Goal: Check status: Check status

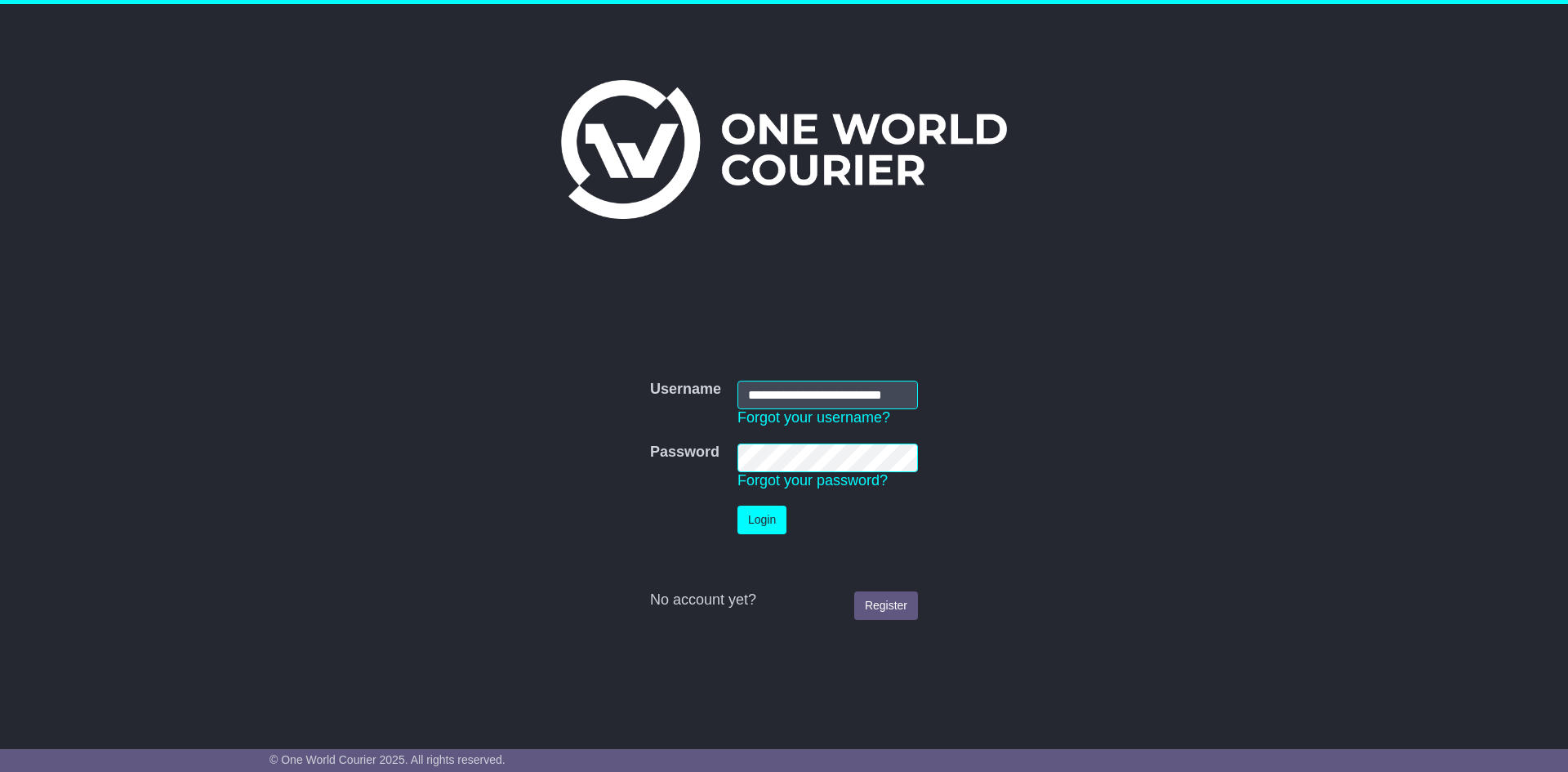
click at [754, 518] on button "Login" at bounding box center [762, 519] width 49 height 28
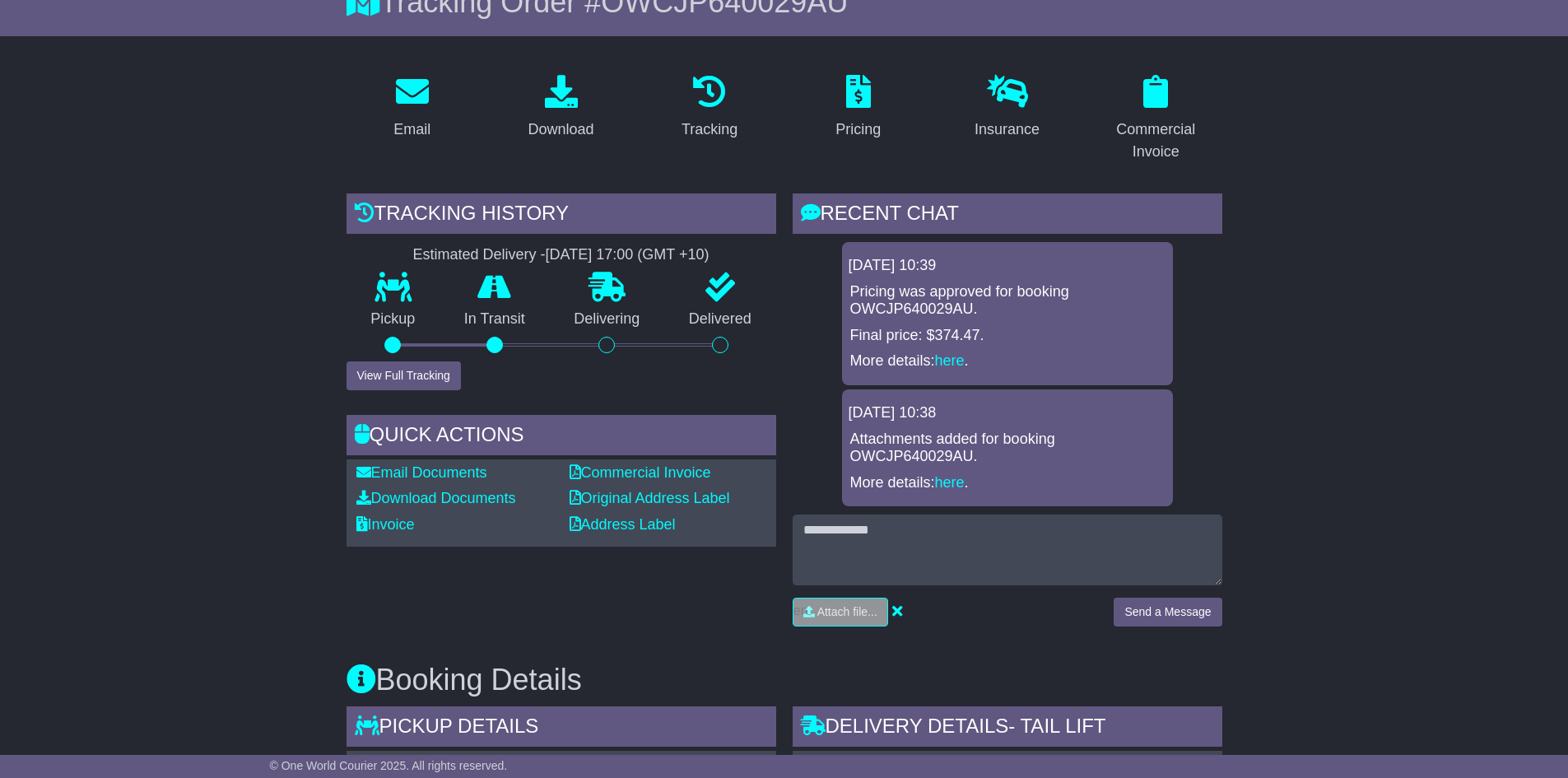
scroll to position [165, 0]
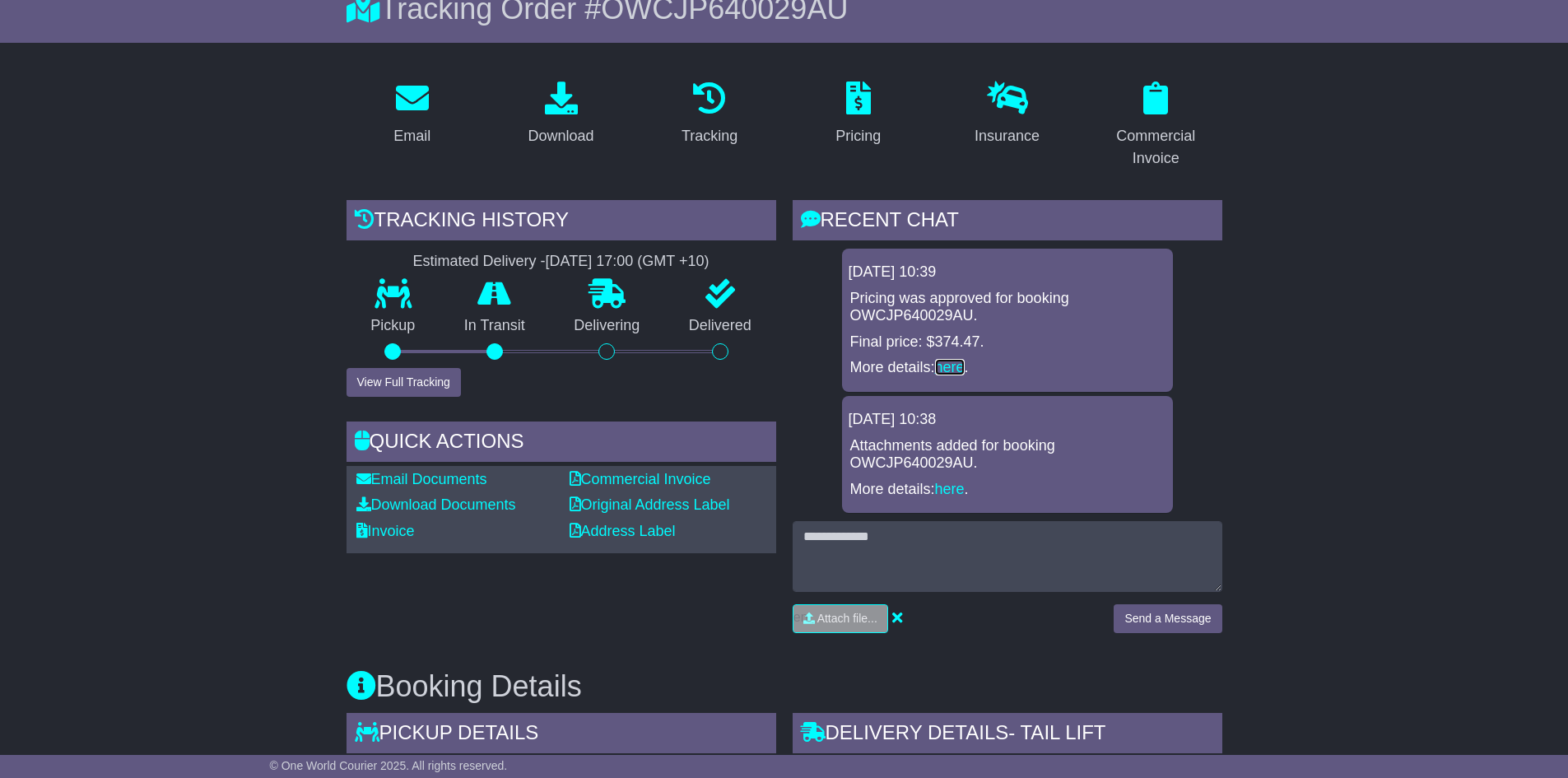
click at [948, 369] on link "here" at bounding box center [950, 367] width 30 height 17
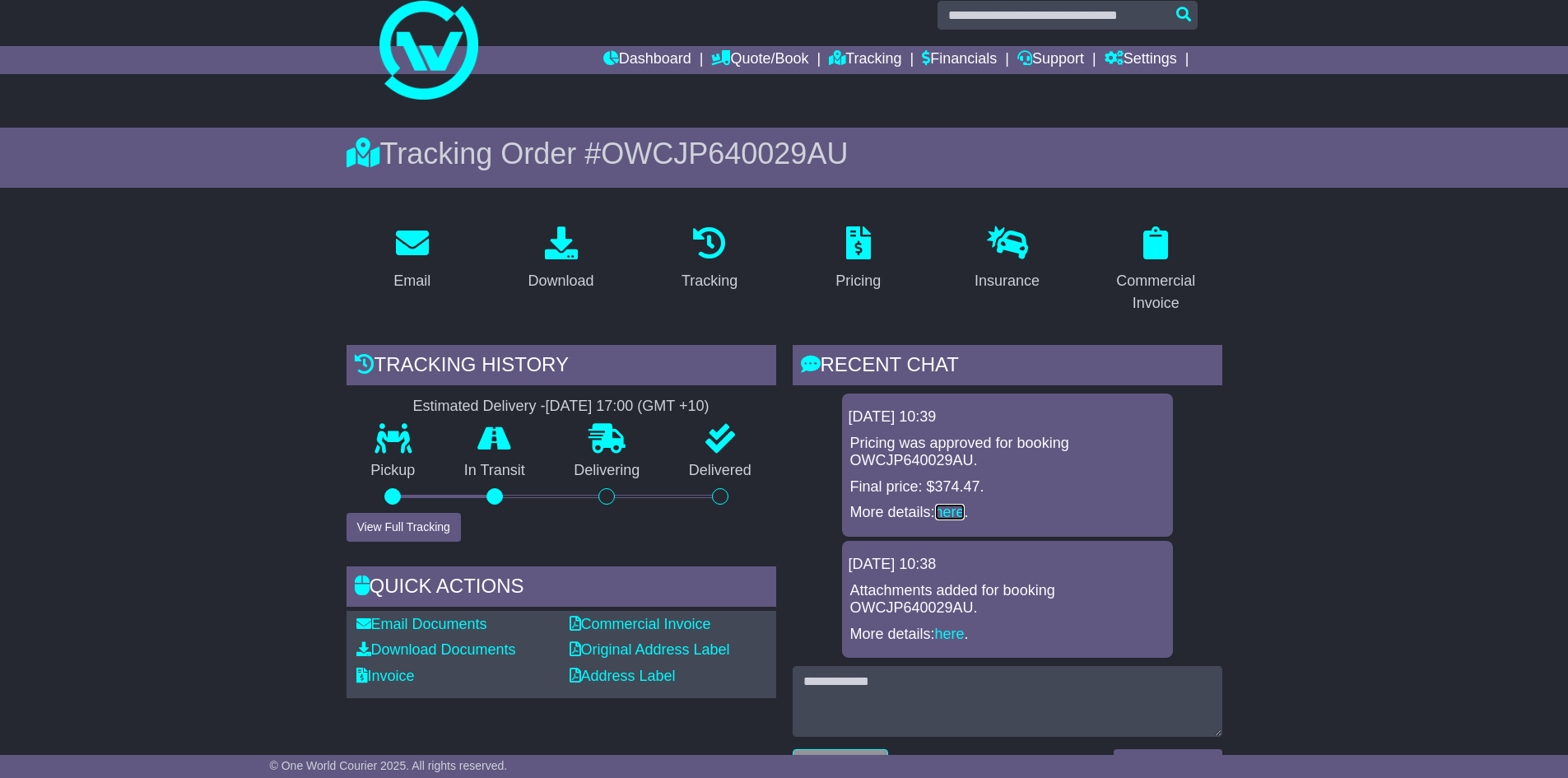
scroll to position [0, 0]
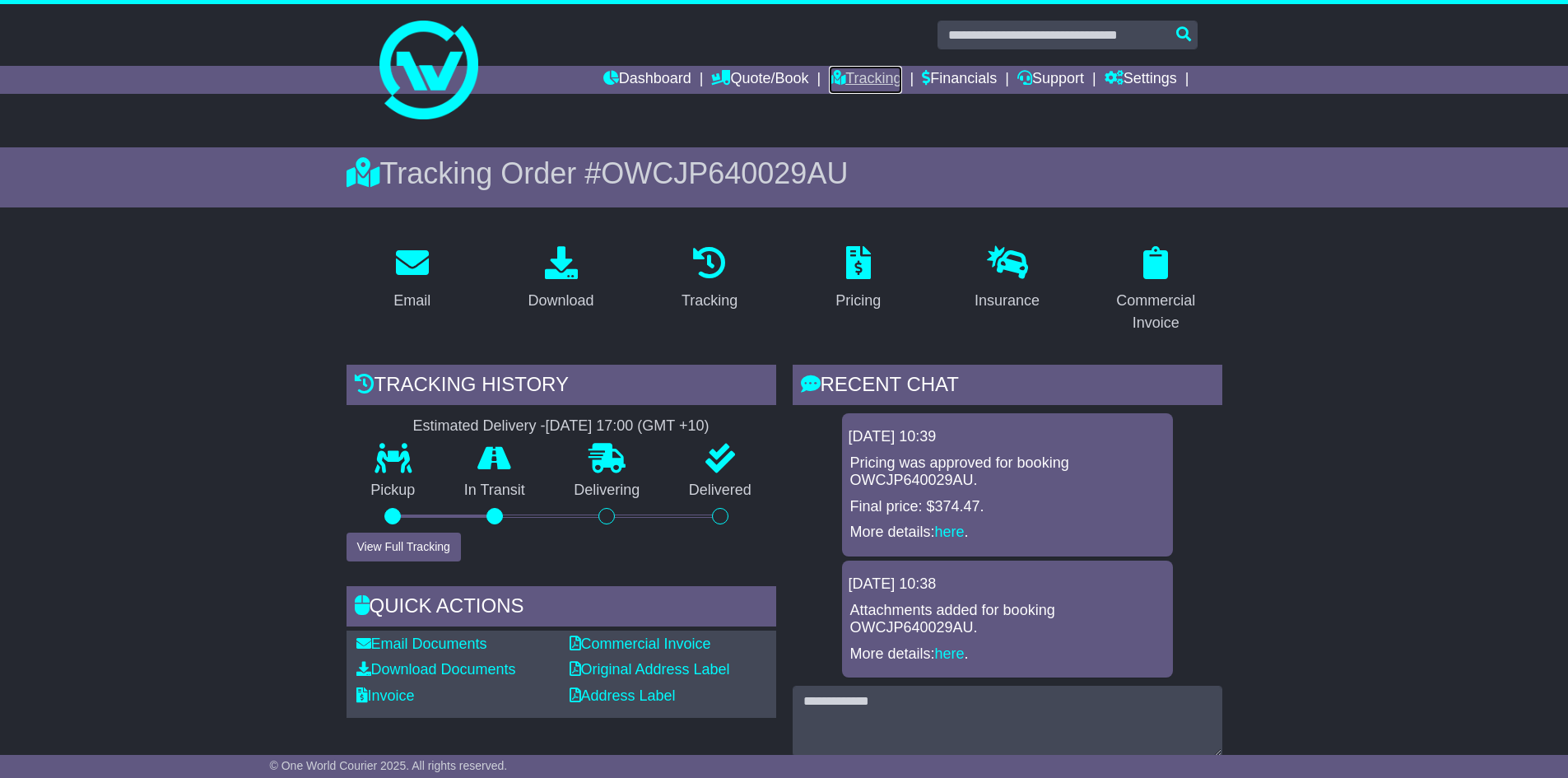
click at [869, 80] on link "Tracking" at bounding box center [864, 80] width 72 height 28
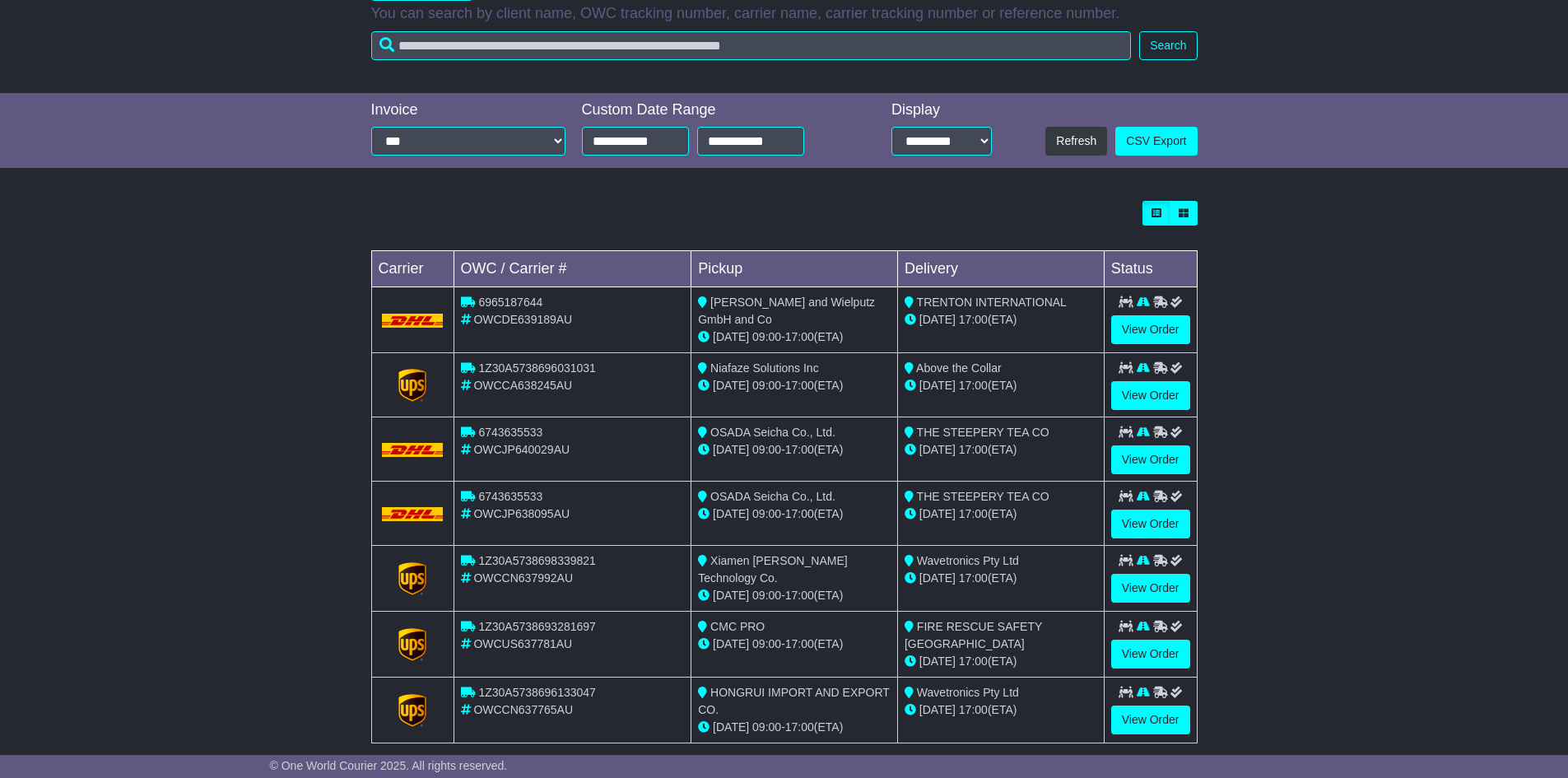
scroll to position [305, 0]
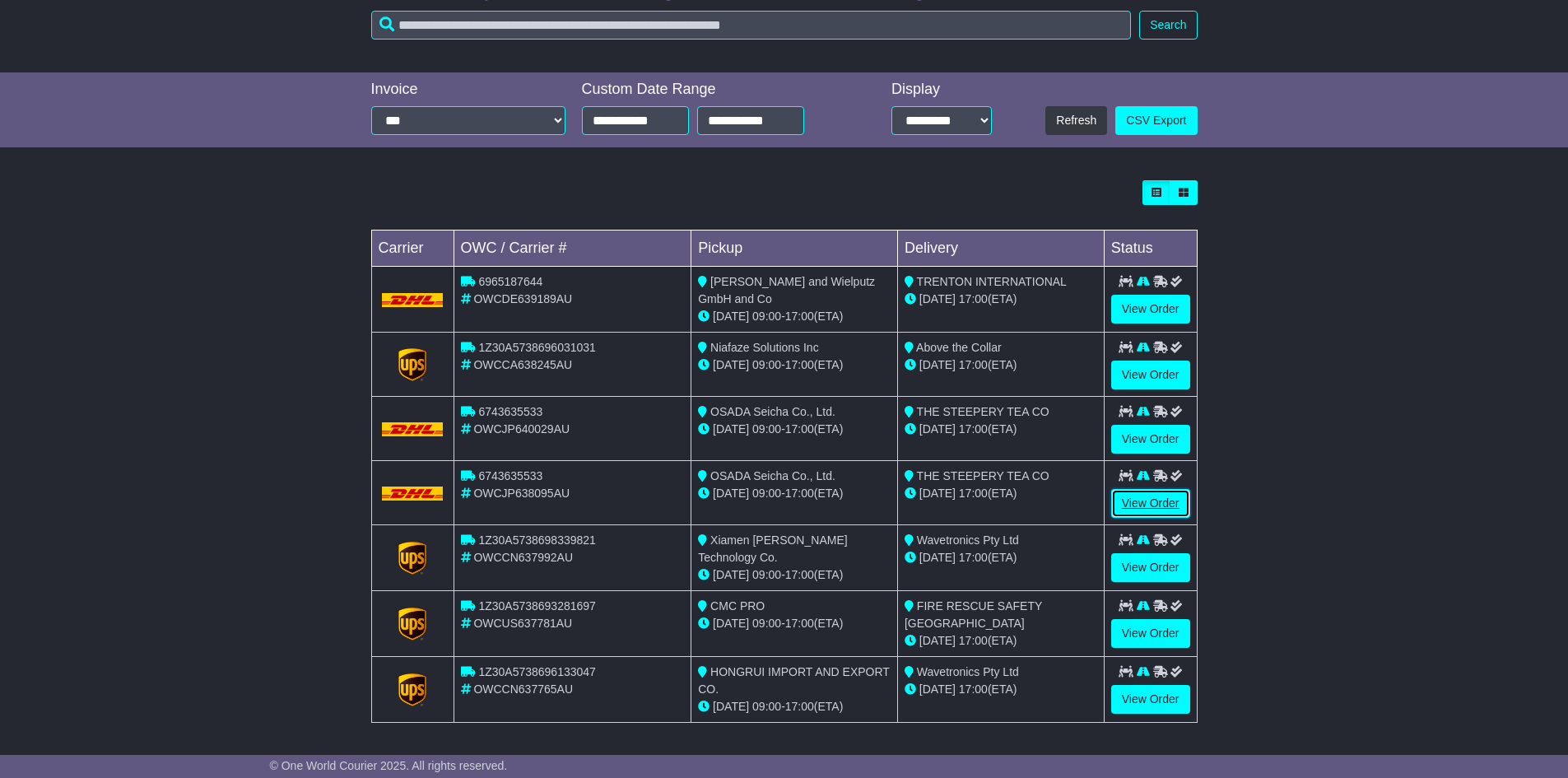
click at [1144, 502] on link "View Order" at bounding box center [1151, 503] width 79 height 29
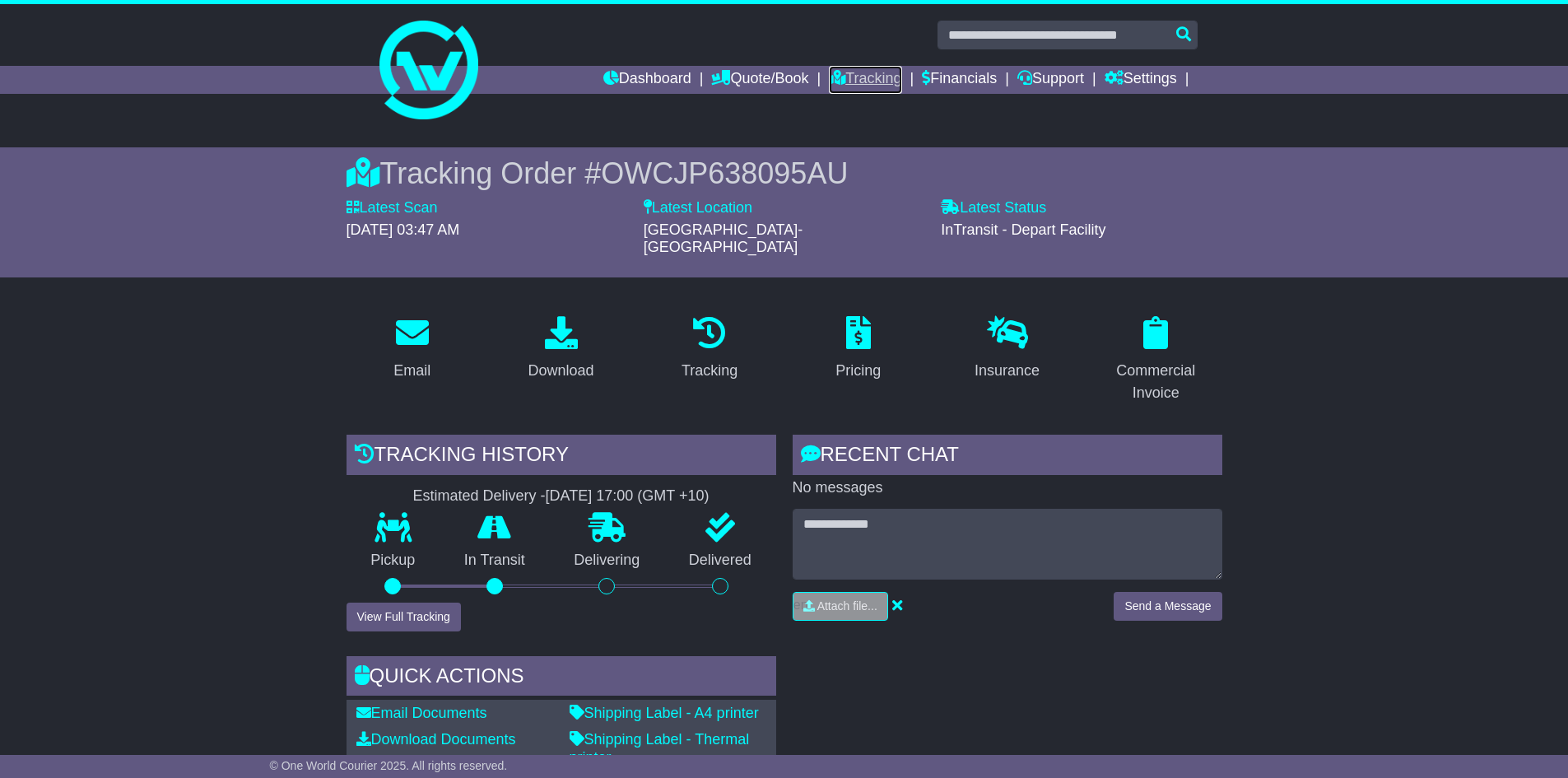
click at [859, 82] on link "Tracking" at bounding box center [864, 80] width 72 height 28
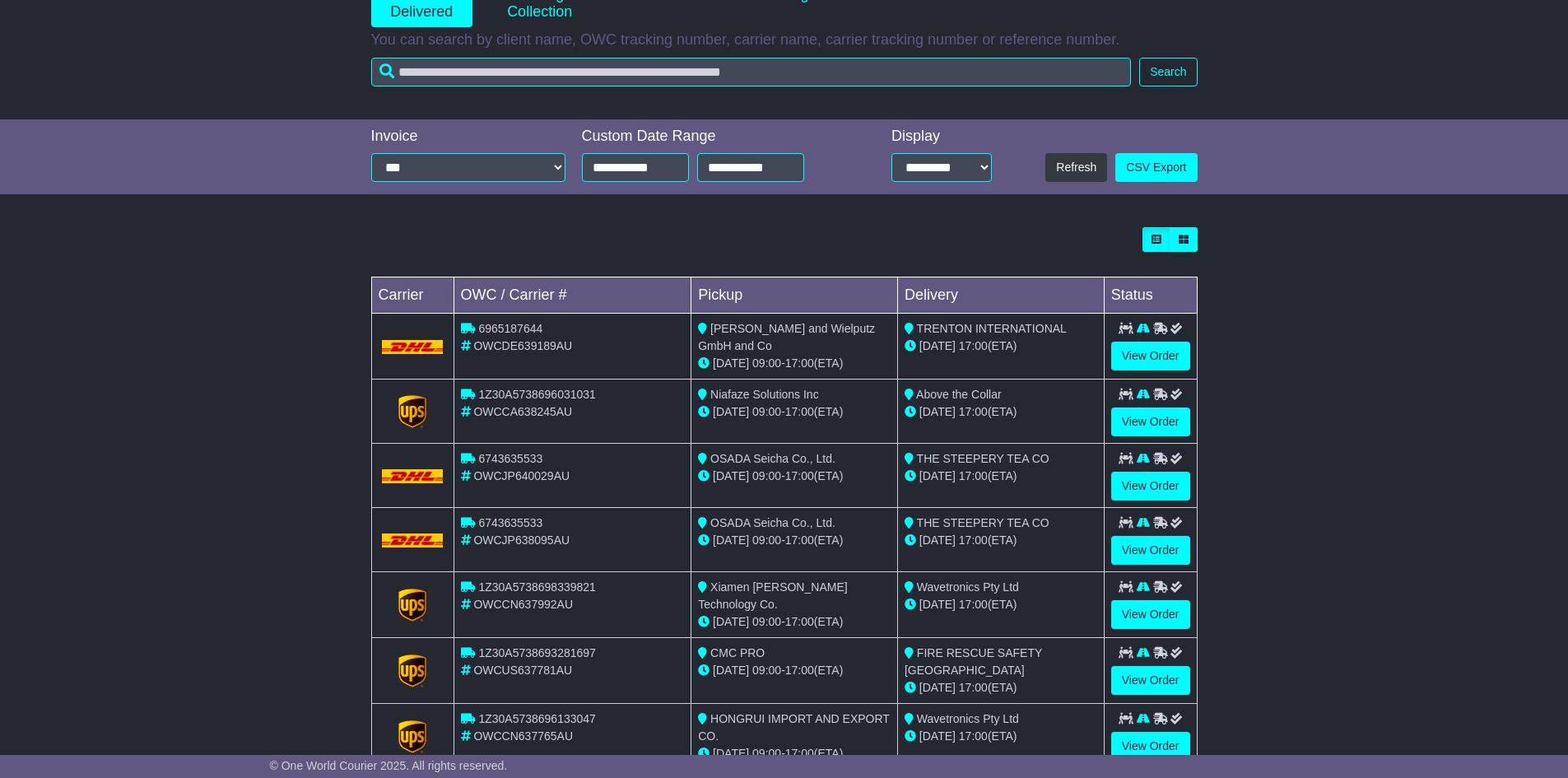
scroll to position [141, 0]
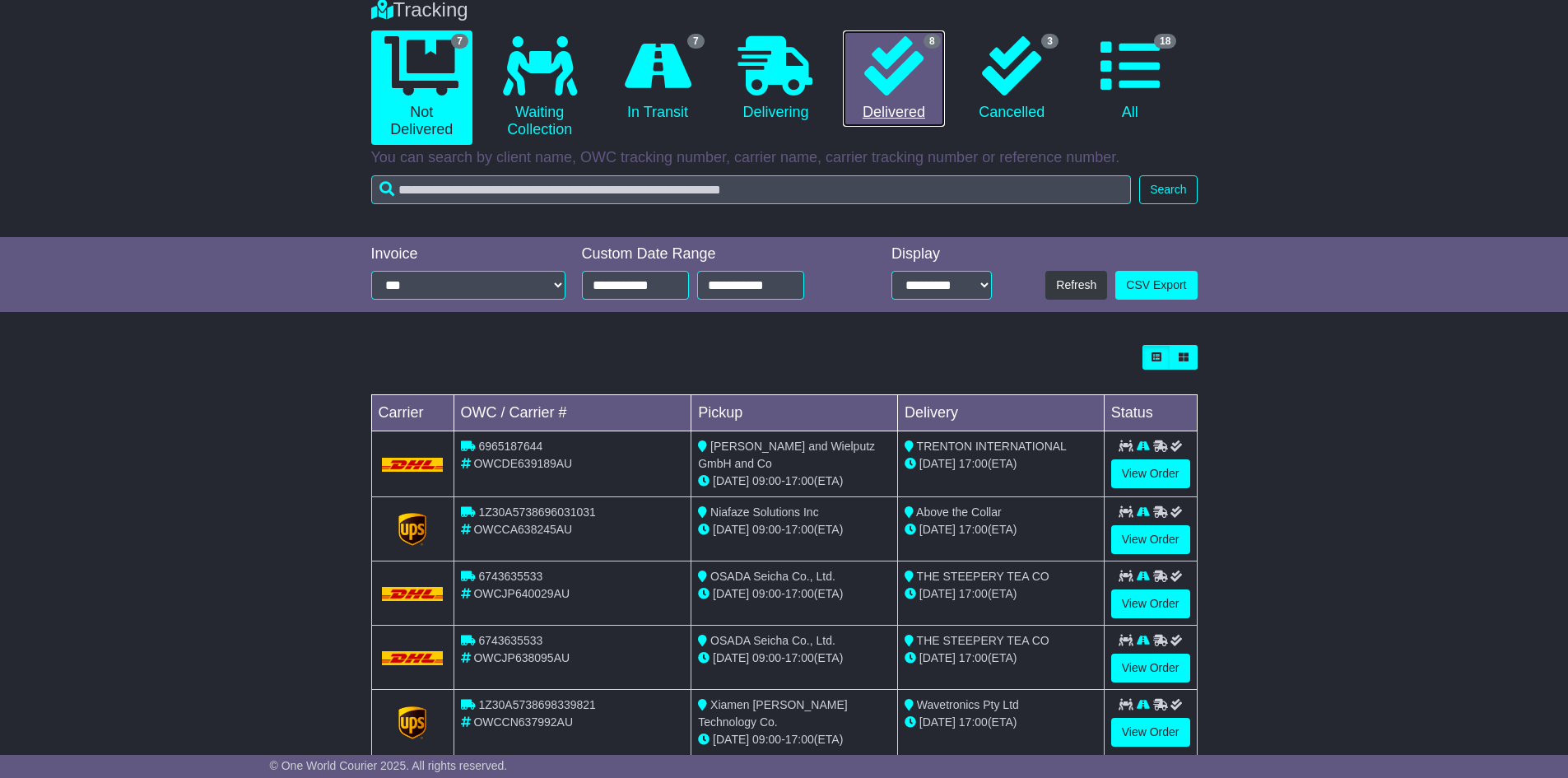
click at [930, 81] on link "8 Delivered" at bounding box center [893, 79] width 102 height 97
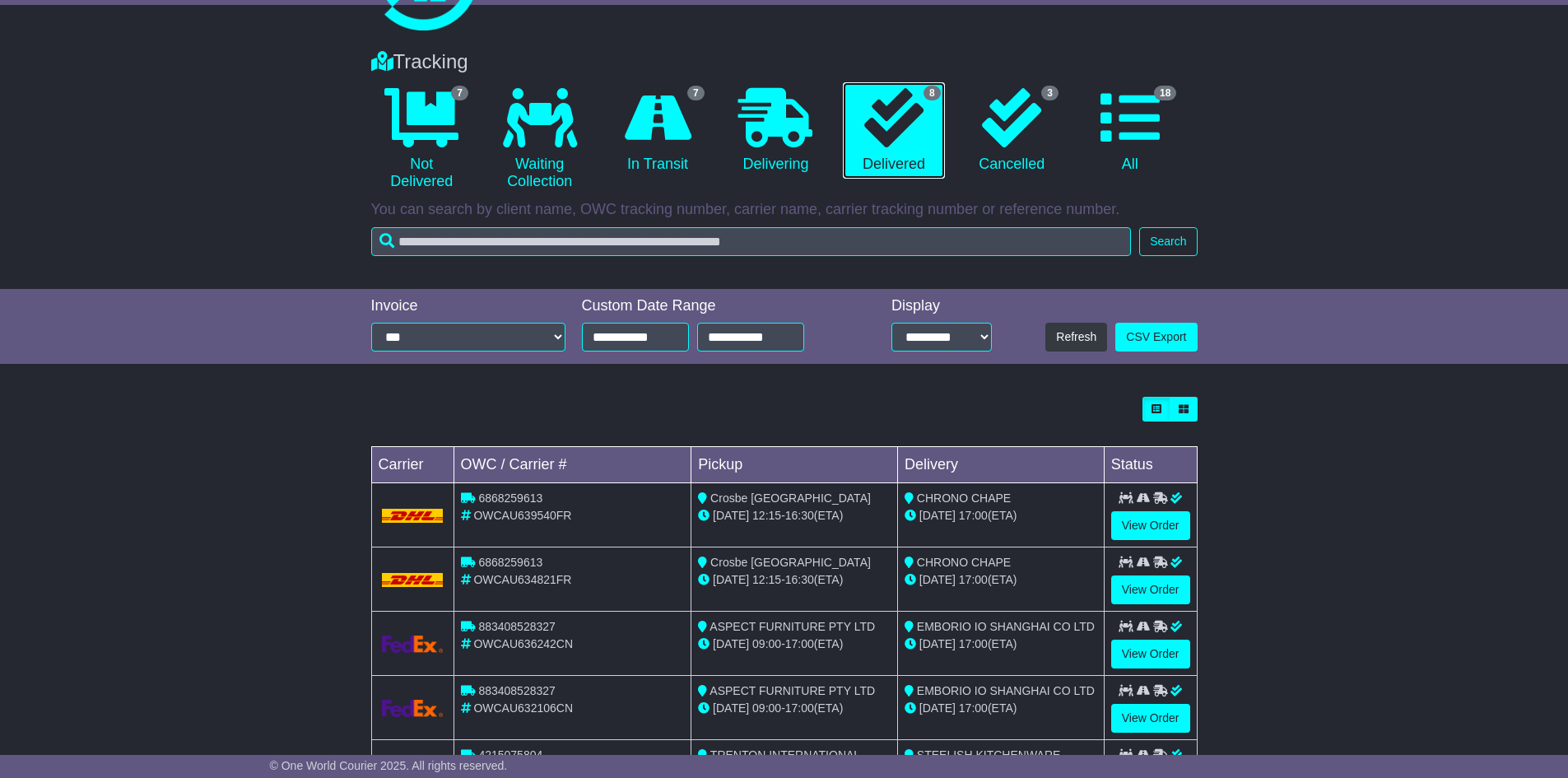
scroll to position [0, 0]
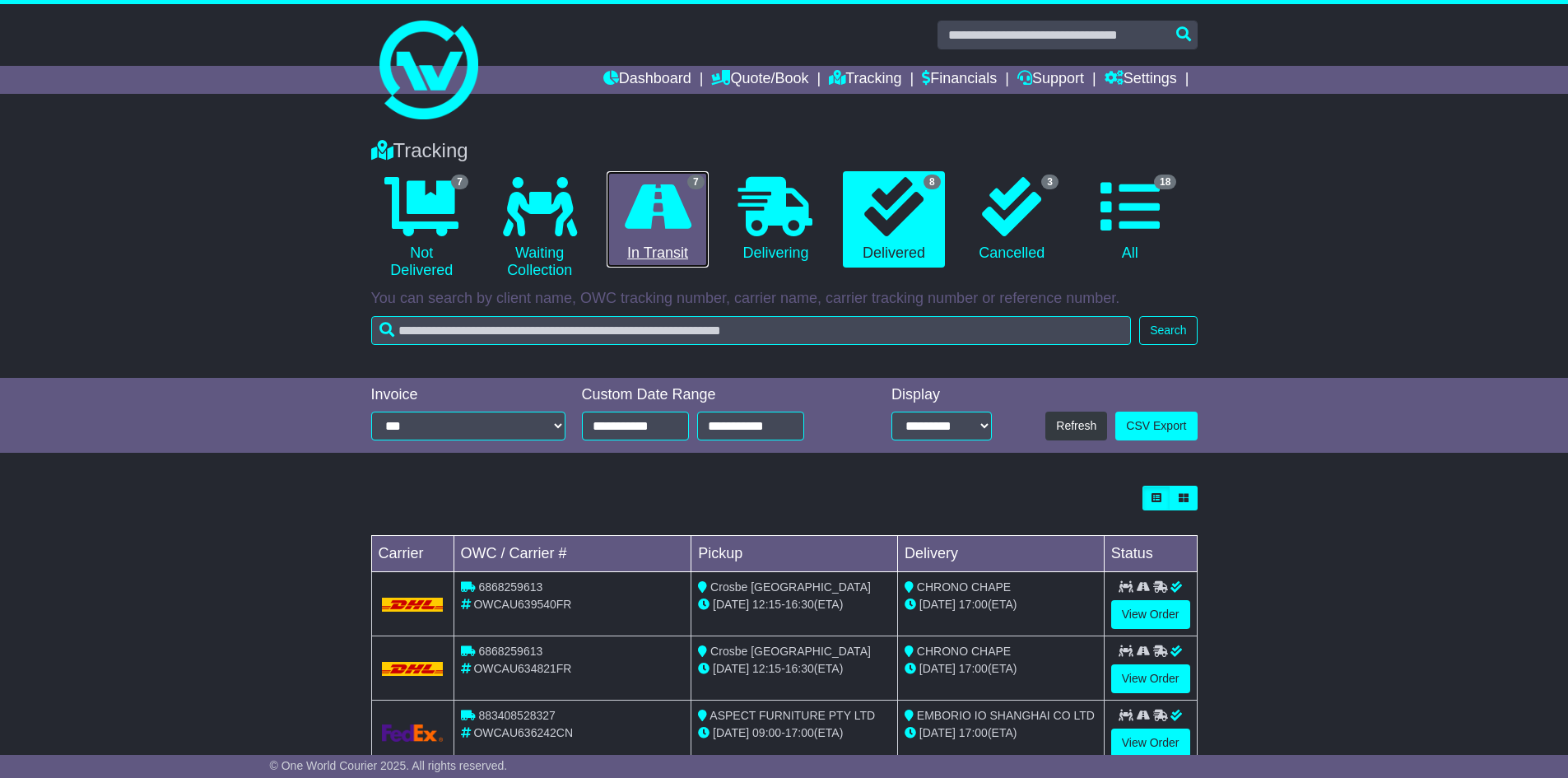
click at [681, 226] on icon at bounding box center [658, 206] width 67 height 59
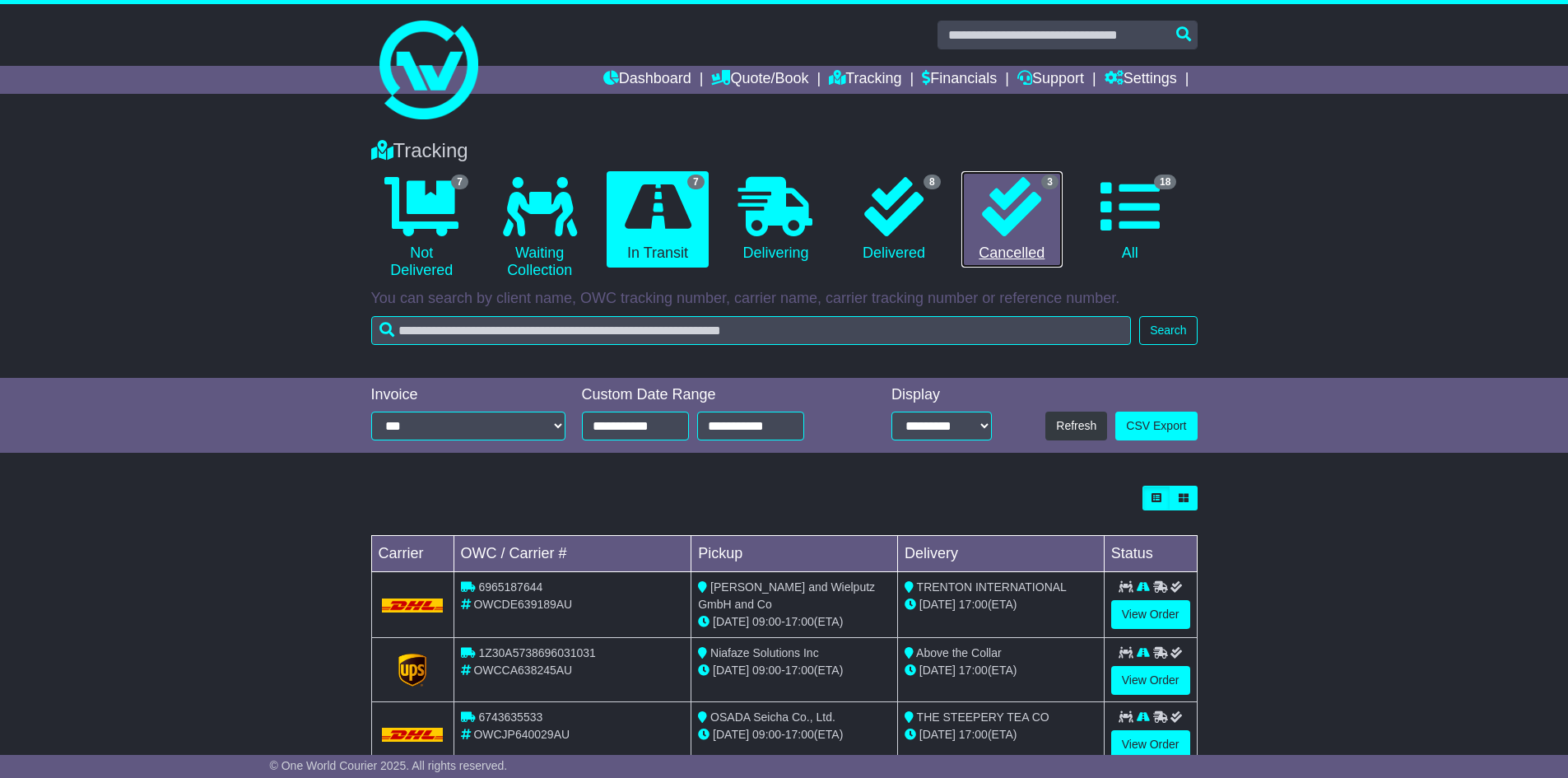
click at [1019, 221] on icon at bounding box center [1011, 206] width 59 height 59
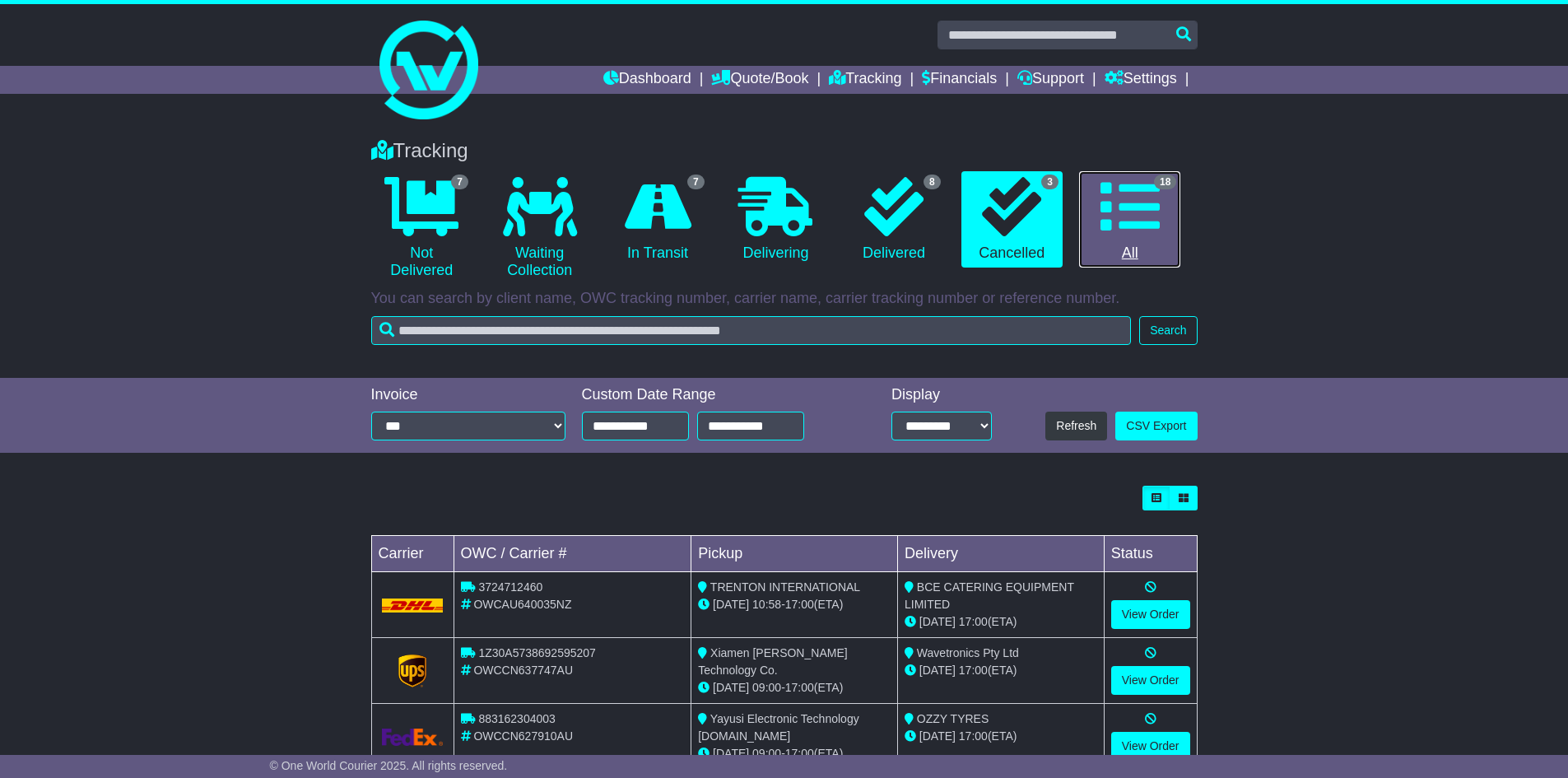
click at [1134, 226] on icon at bounding box center [1130, 206] width 59 height 59
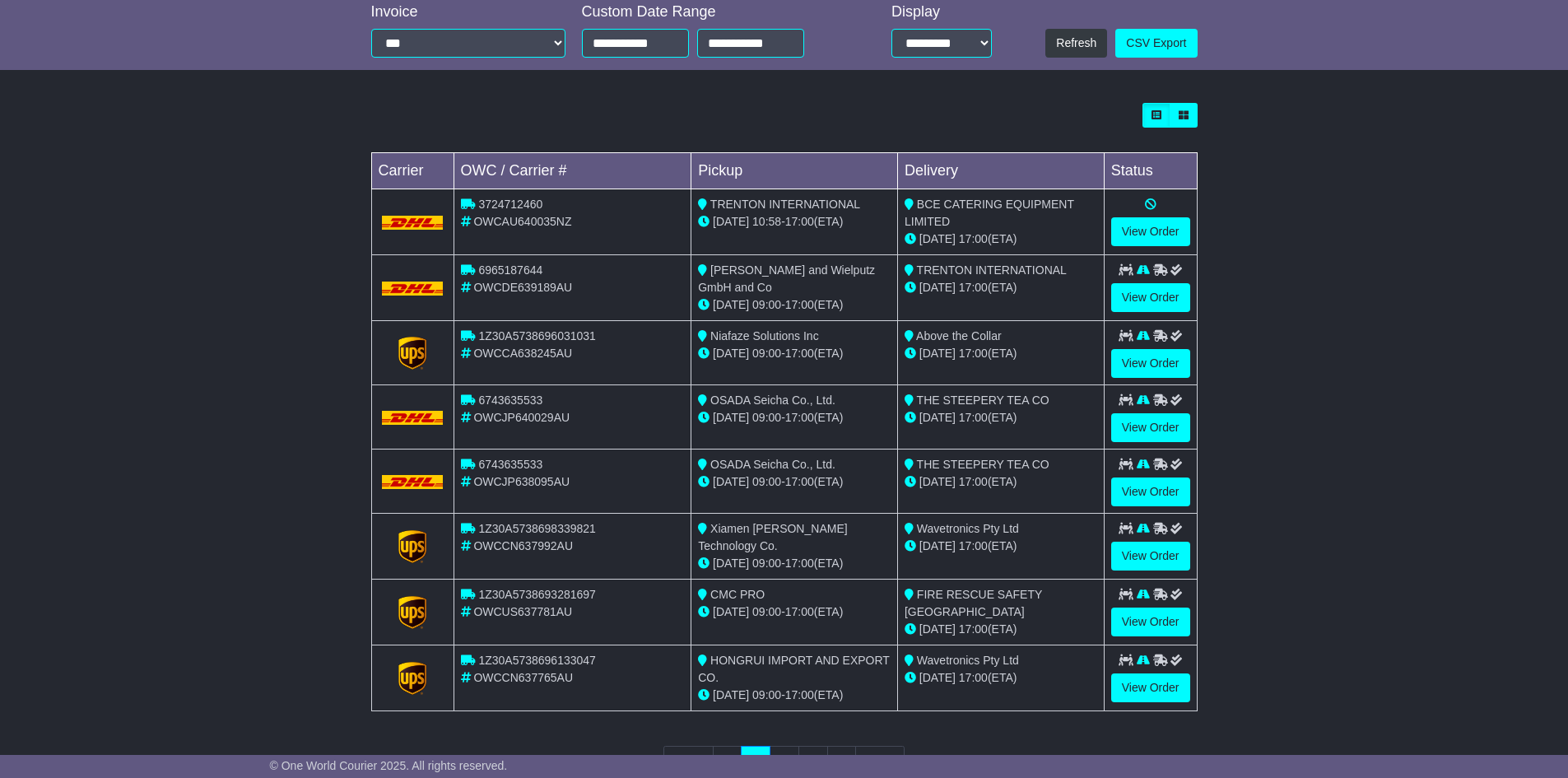
scroll to position [412, 0]
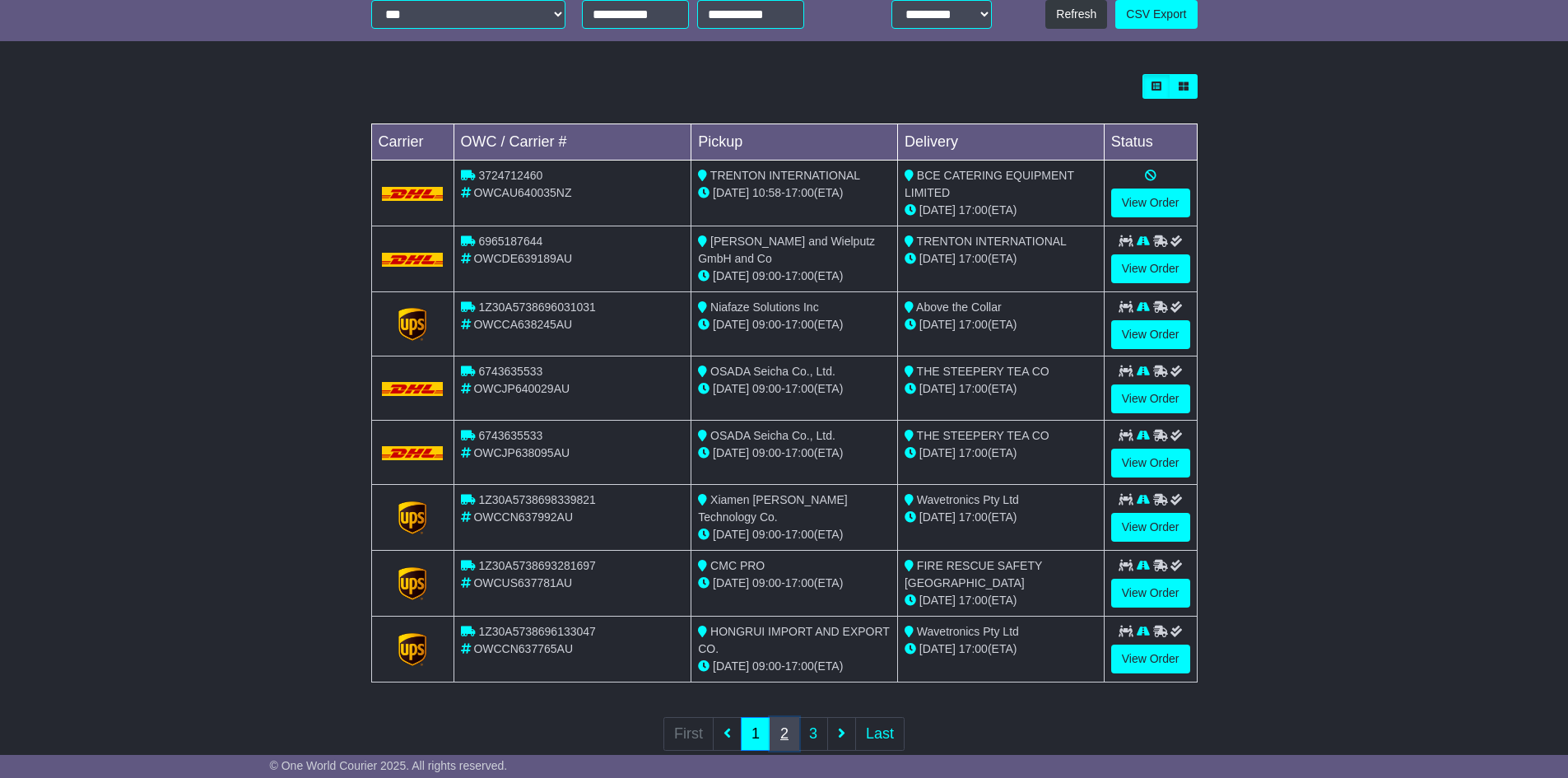
click at [782, 733] on link "2" at bounding box center [784, 735] width 30 height 34
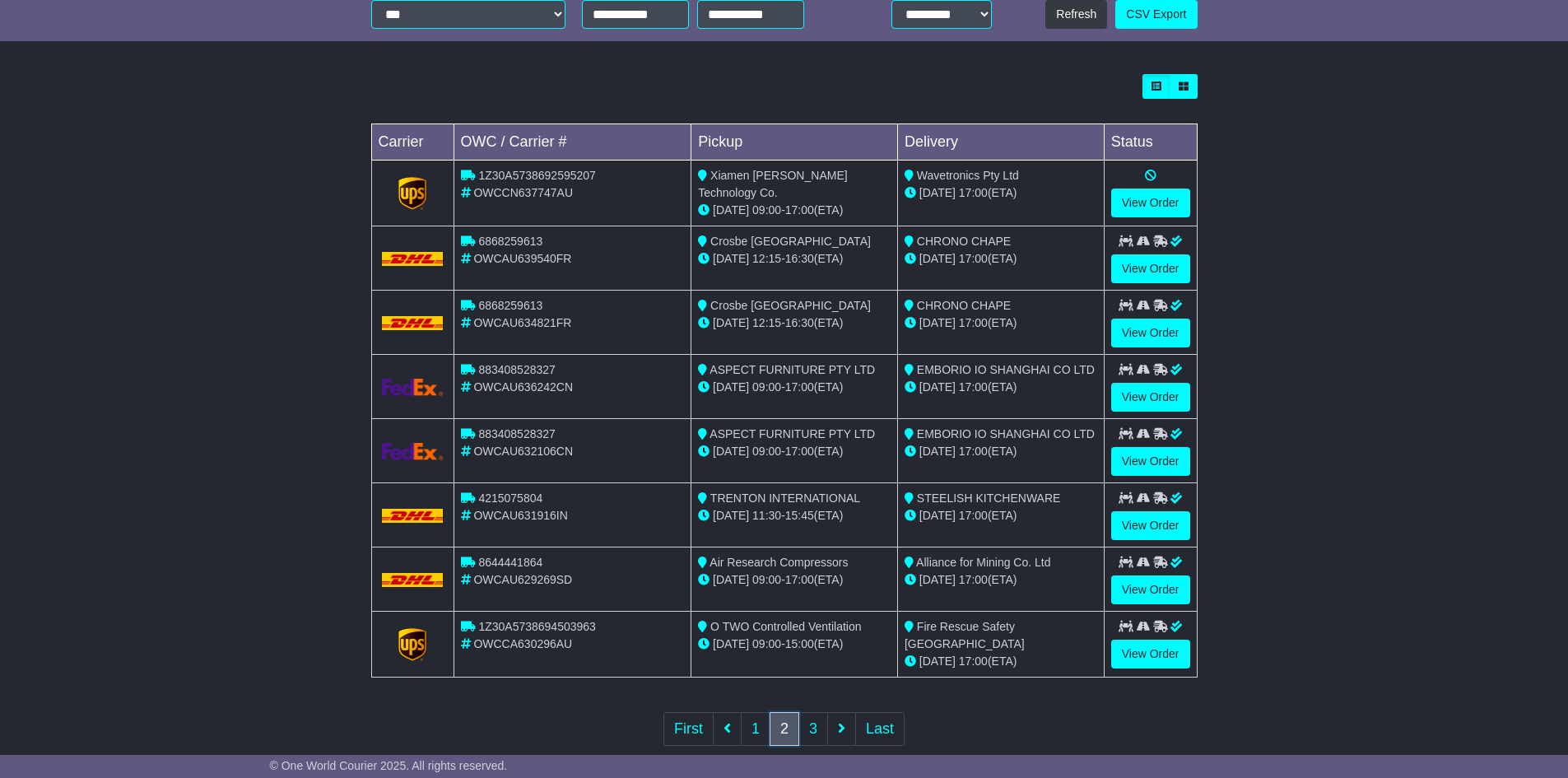
scroll to position [439, 0]
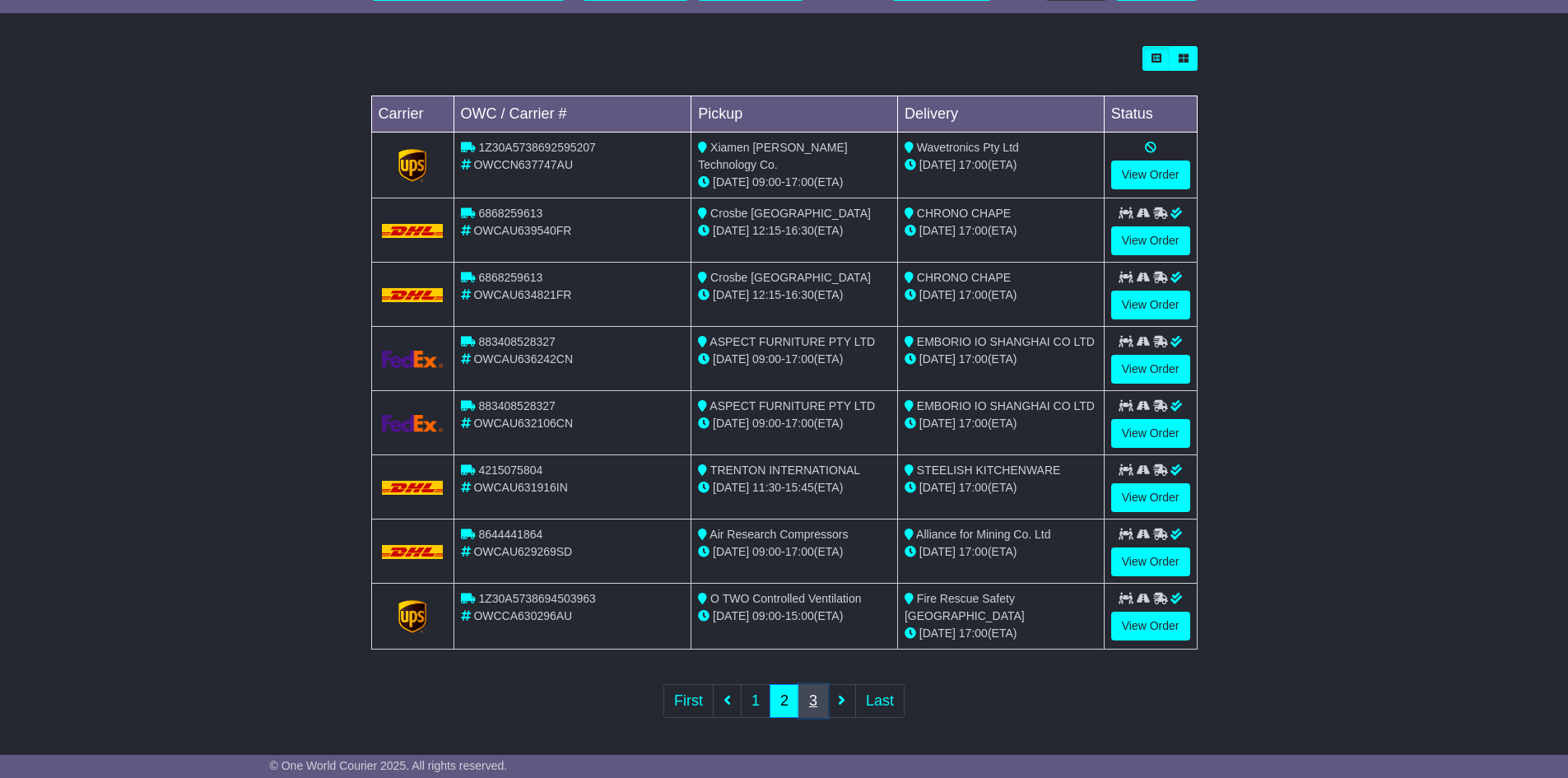
click at [811, 700] on link "3" at bounding box center [813, 701] width 30 height 34
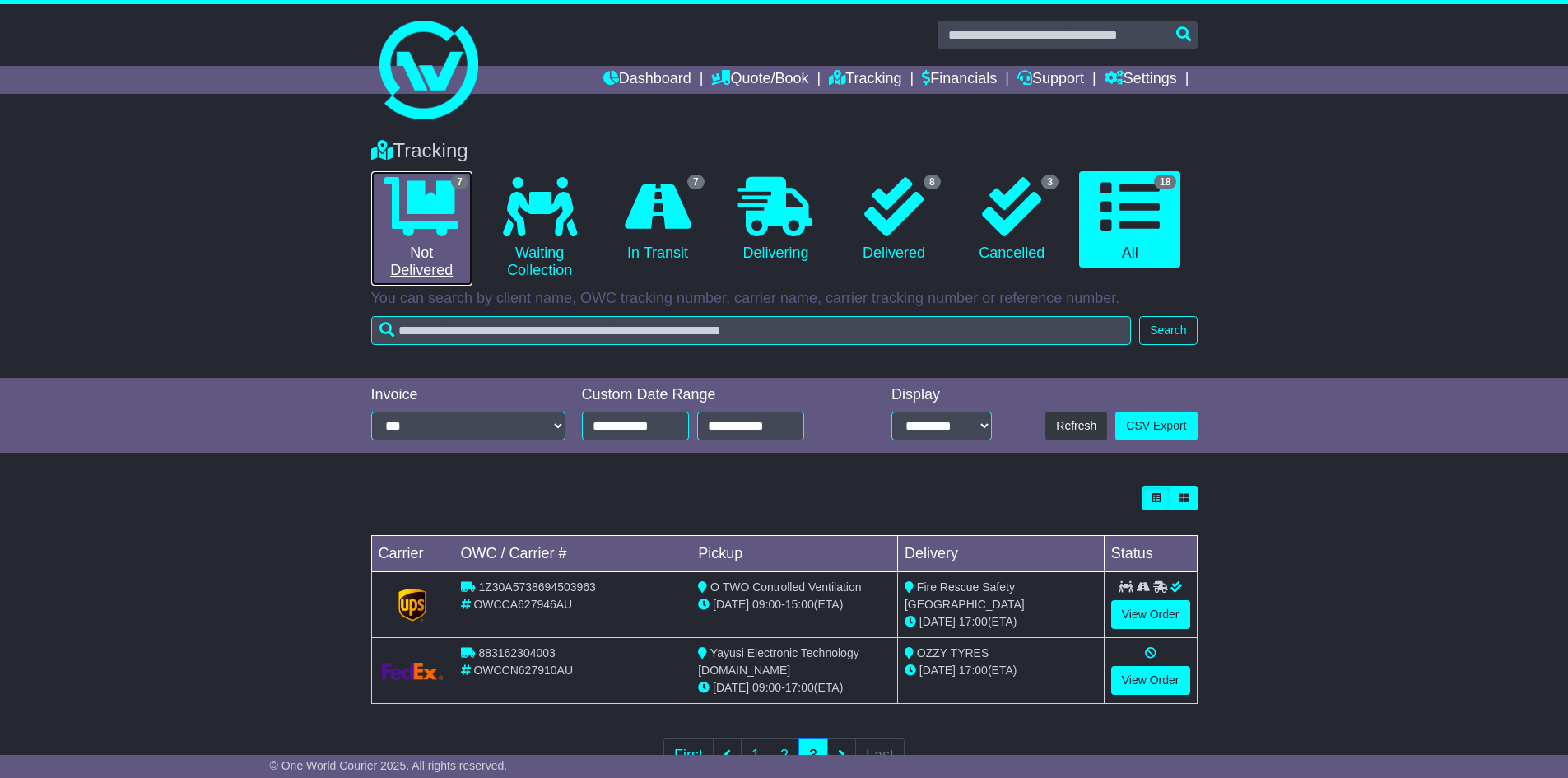
click at [410, 236] on icon at bounding box center [421, 206] width 74 height 59
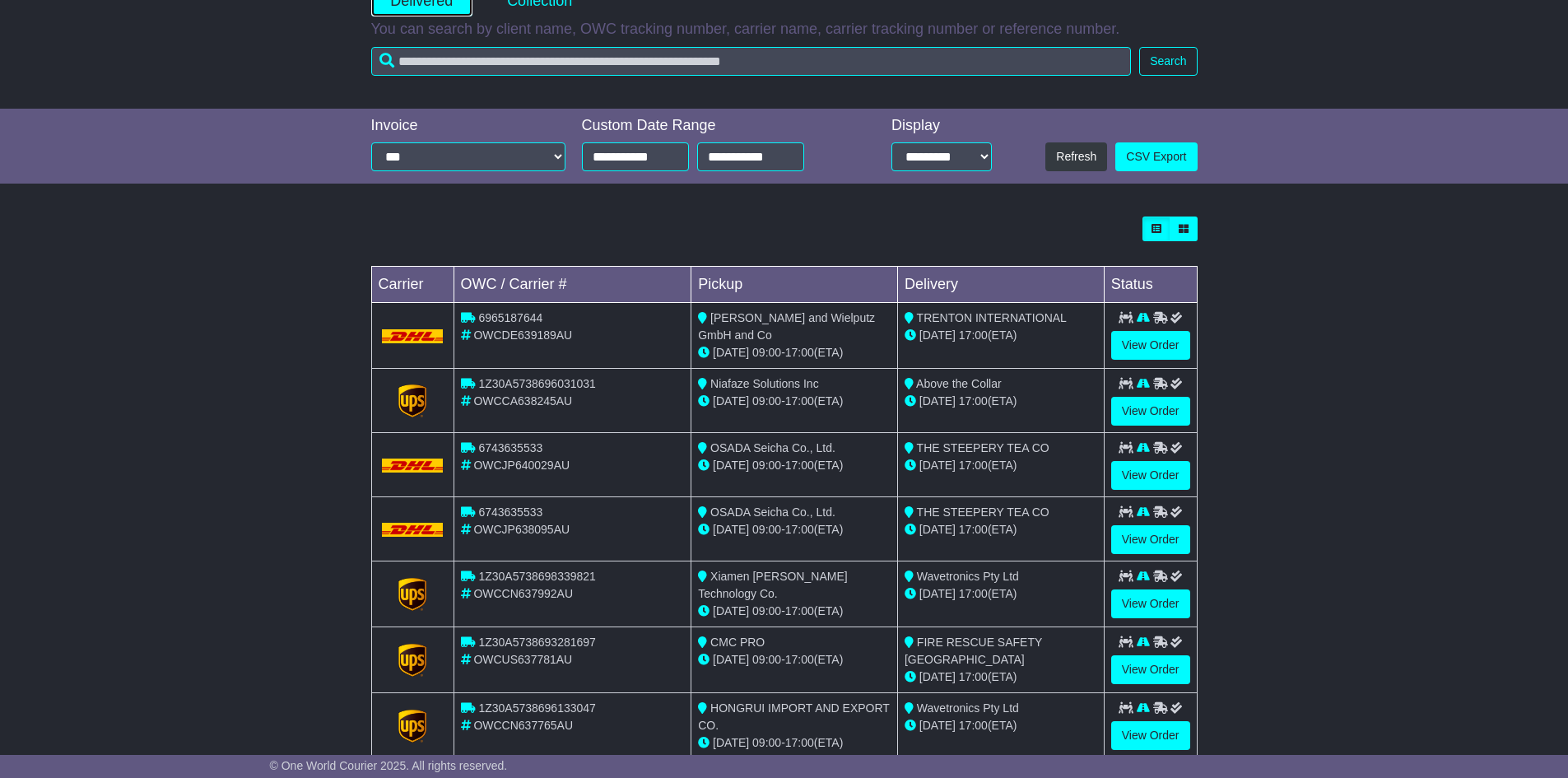
scroll to position [305, 0]
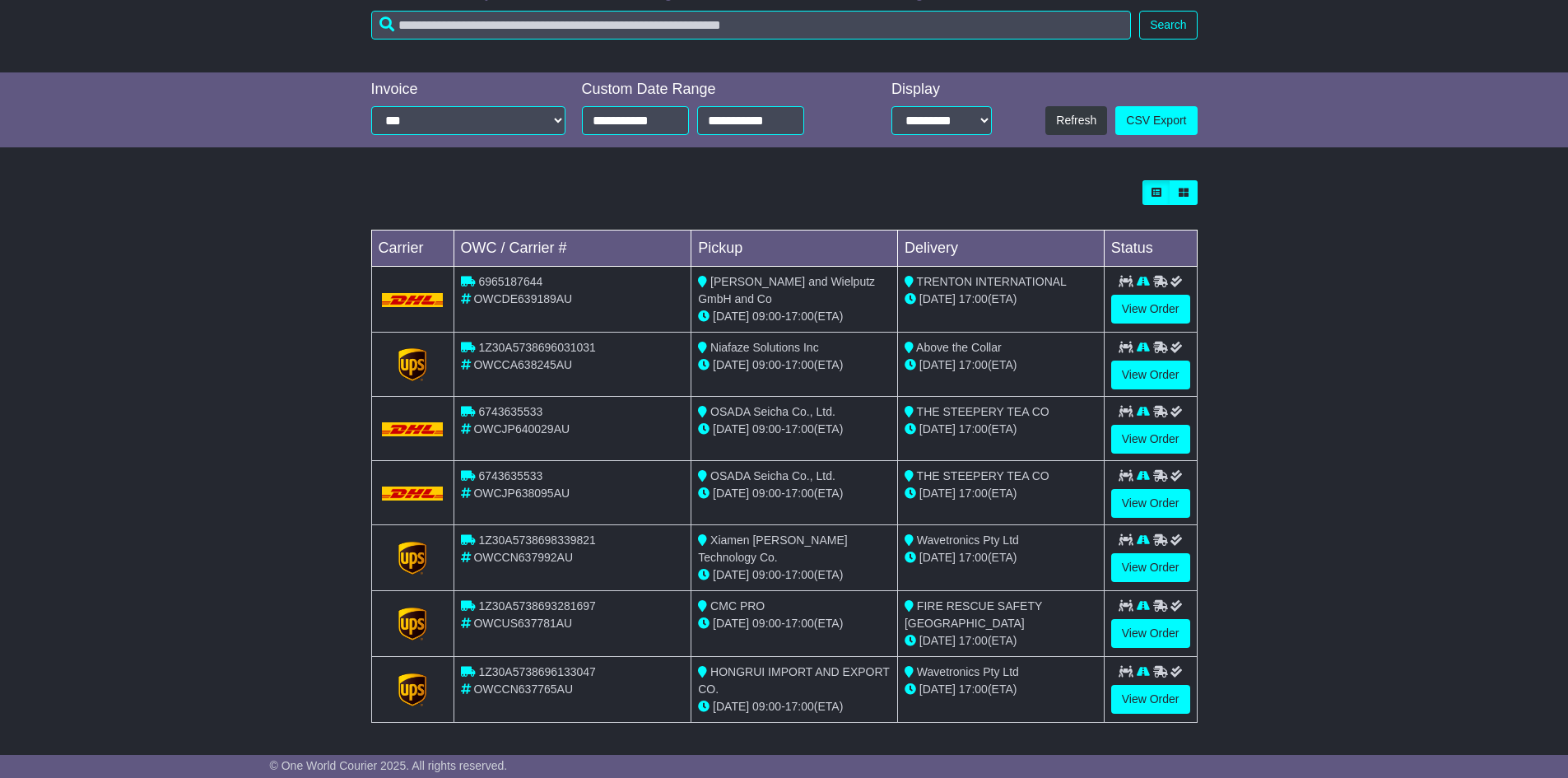
click at [1375, 264] on div "Loading... No bookings found Carrier OWC / Carrier # Pickup Delivery Status 696…" at bounding box center [784, 460] width 1568 height 577
click at [1360, 315] on div "Loading... No bookings found Carrier OWC / Carrier # Pickup Delivery Status 696…" at bounding box center [784, 460] width 1568 height 577
